Goal: Task Accomplishment & Management: Complete application form

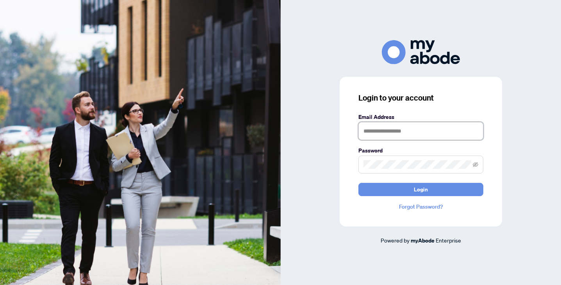
type input "**********"
click at [399, 197] on div "**********" at bounding box center [421, 152] width 162 height 150
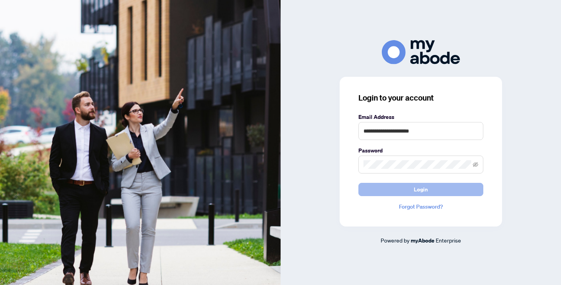
click at [399, 186] on button "Login" at bounding box center [420, 189] width 125 height 13
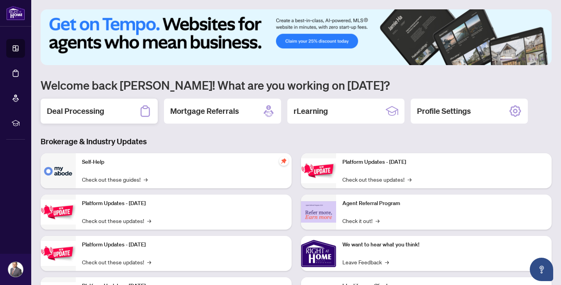
click at [93, 113] on h2 "Deal Processing" at bounding box center [75, 111] width 57 height 11
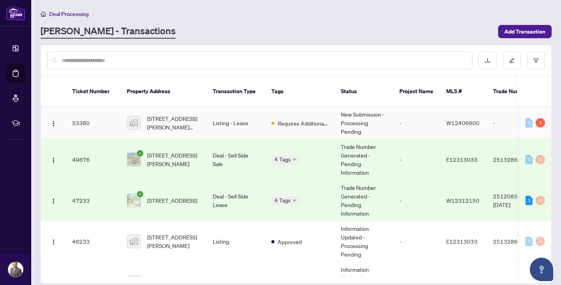
click at [164, 119] on span "[STREET_ADDRESS][PERSON_NAME][PERSON_NAME]" at bounding box center [173, 122] width 53 height 17
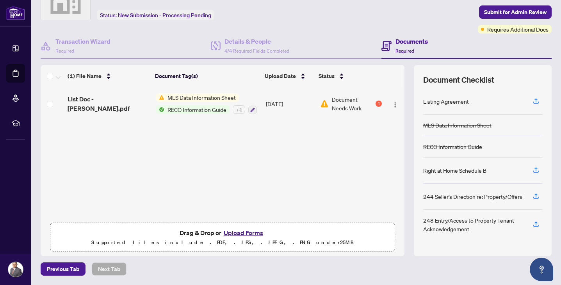
scroll to position [41, 0]
click at [244, 235] on button "Upload Forms" at bounding box center [243, 233] width 44 height 10
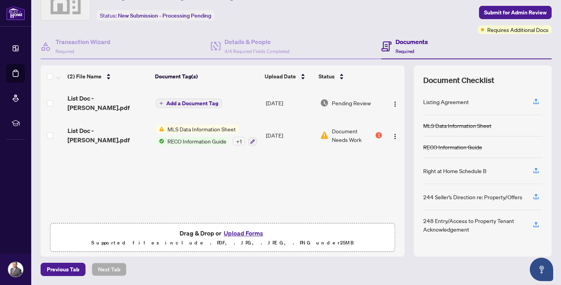
scroll to position [0, 0]
click at [513, 13] on span "Submit for Admin Review" at bounding box center [515, 12] width 62 height 12
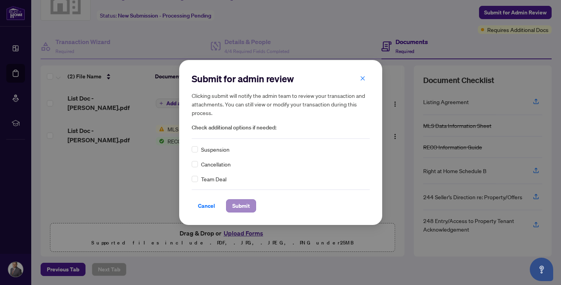
click at [235, 204] on span "Submit" at bounding box center [241, 206] width 18 height 12
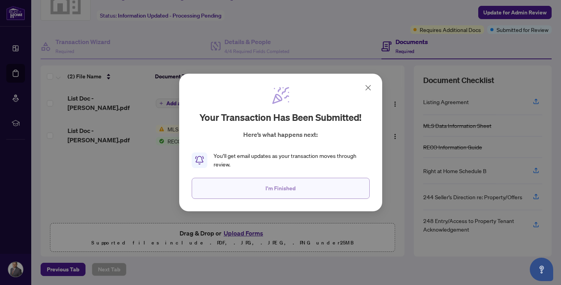
click at [278, 192] on span "I'm Finished" at bounding box center [281, 188] width 30 height 12
